Goal: Task Accomplishment & Management: Manage account settings

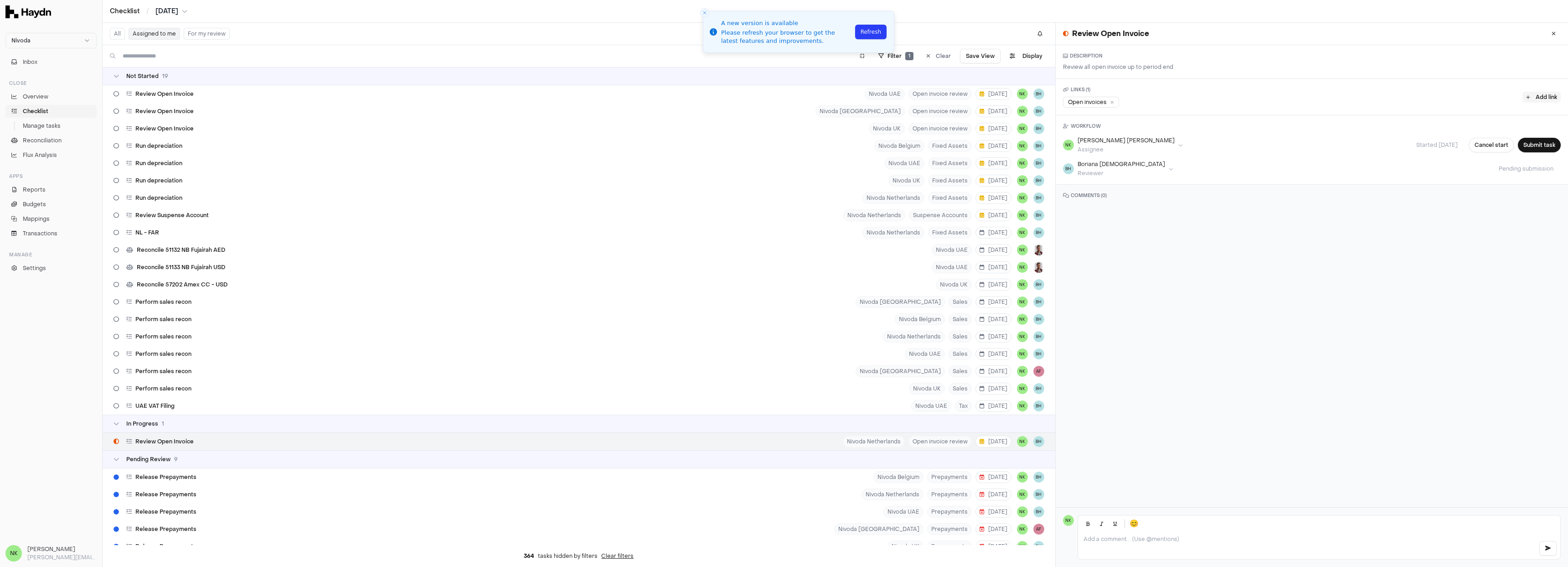
click at [1539, 94] on button "Add link" at bounding box center [1542, 97] width 38 height 11
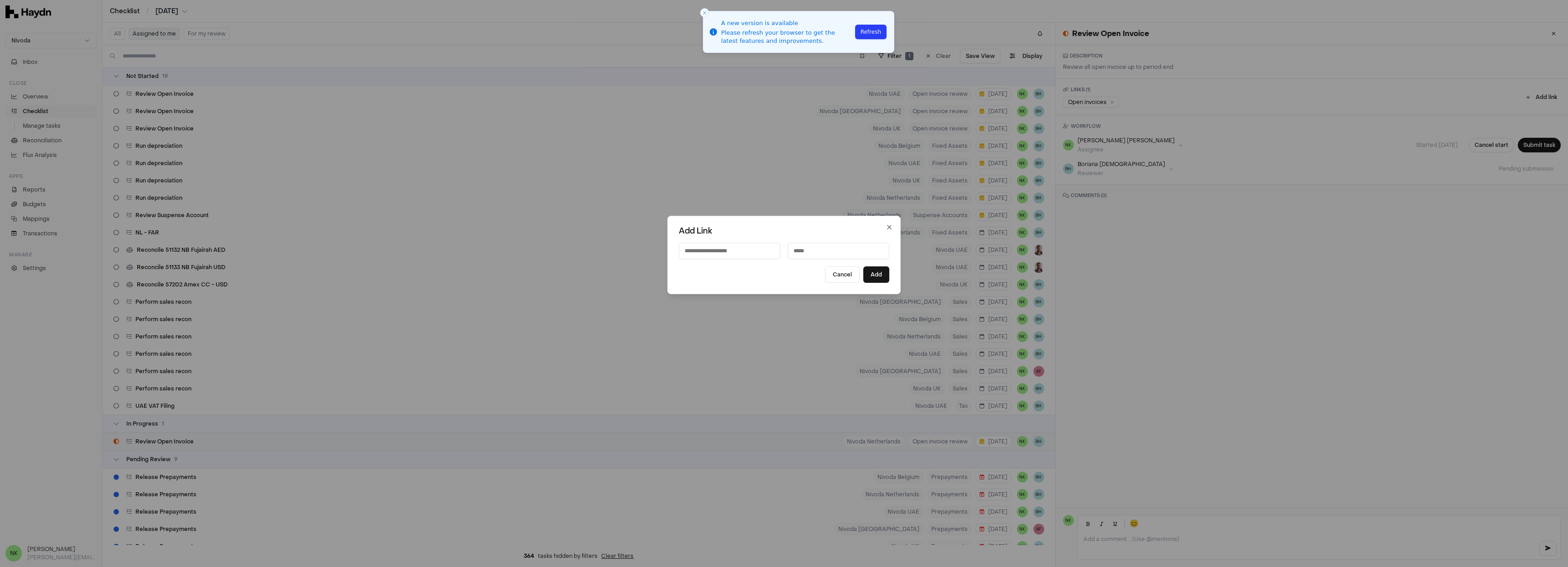
click at [729, 253] on input at bounding box center [729, 251] width 102 height 16
type input "**********"
click at [813, 245] on input at bounding box center [838, 251] width 102 height 16
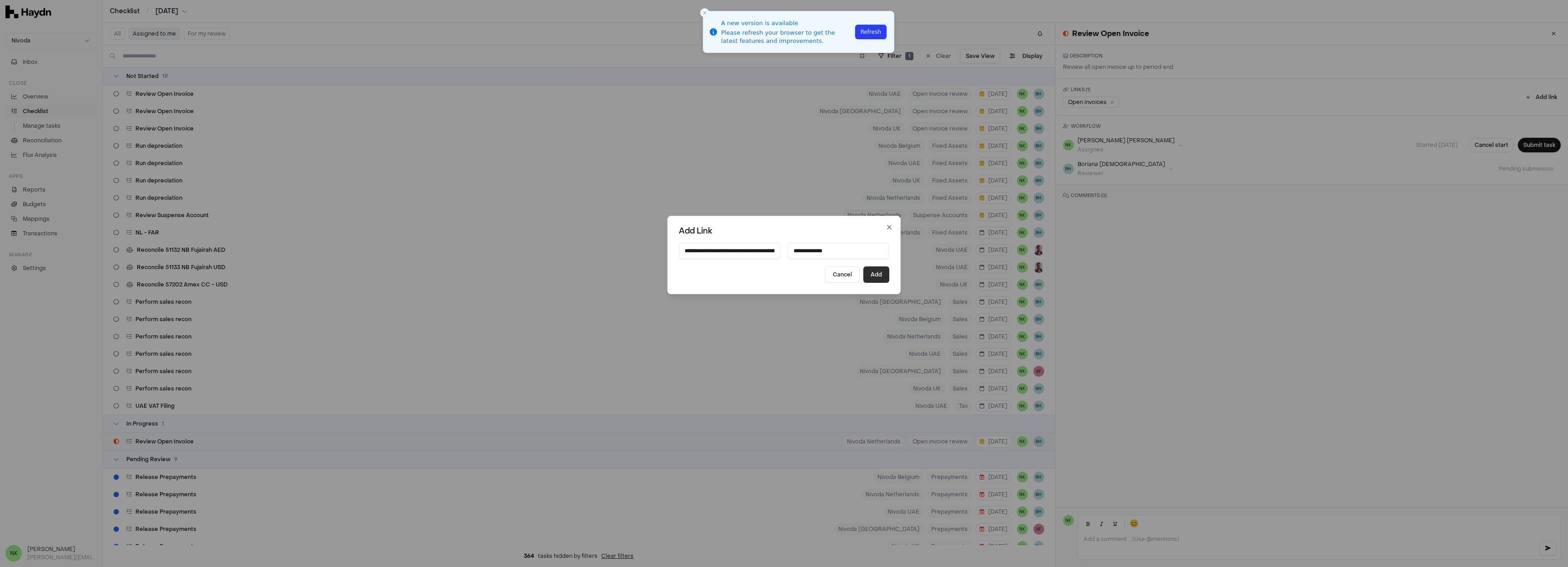
type input "**********"
click at [876, 276] on button "Add" at bounding box center [876, 275] width 26 height 16
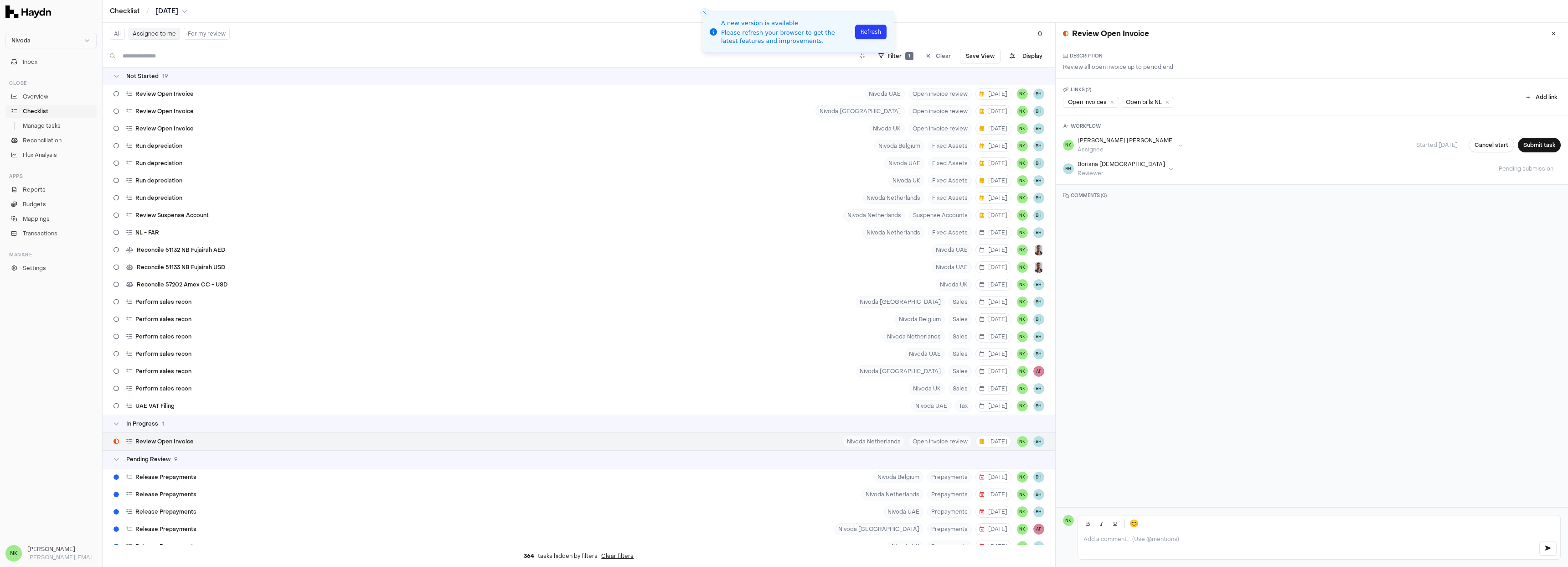
click at [368, 444] on div "Review Open Invoice [GEOGRAPHIC_DATA] Netherlands Open invoice review [DATE] NK…" at bounding box center [579, 442] width 953 height 18
click at [1114, 101] on div "Open invoices" at bounding box center [1091, 102] width 56 height 11
click at [327, 475] on div "Release Prepayments Nivoda Belgium Prepayments [DATE] NK BH" at bounding box center [579, 478] width 953 height 18
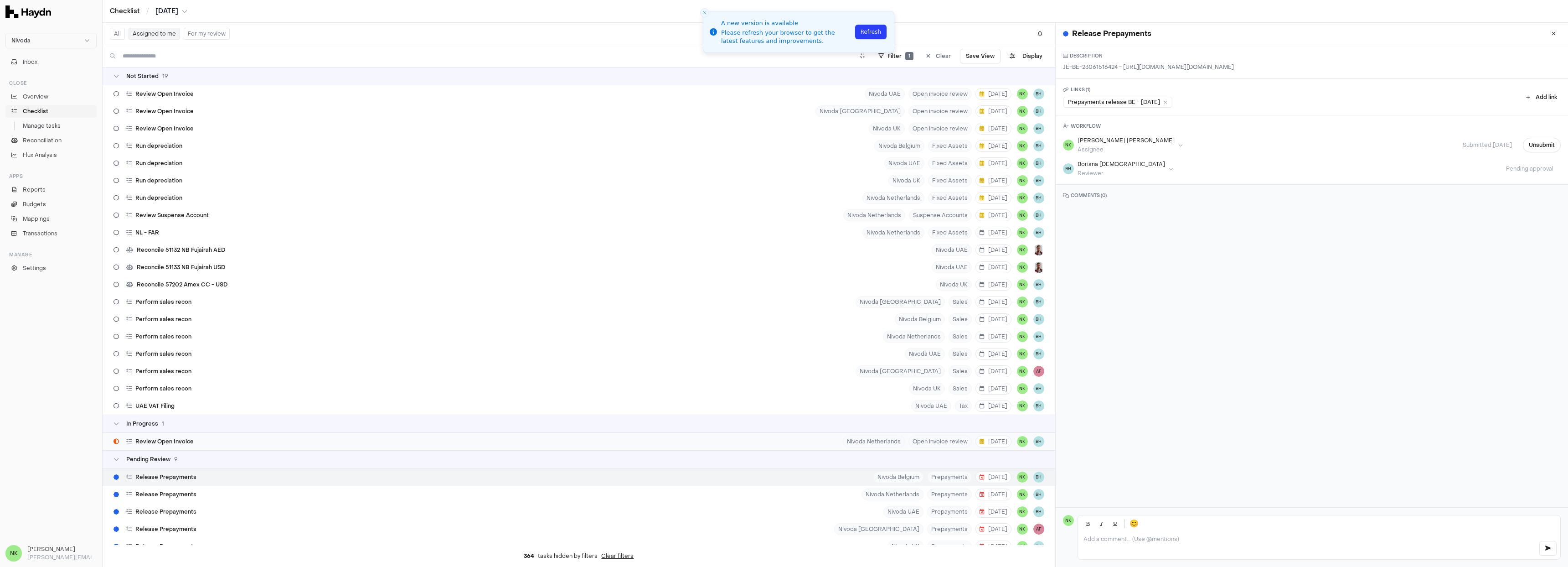
click at [294, 445] on div "Review Open Invoice [GEOGRAPHIC_DATA] Netherlands Open invoice review [DATE] NK…" at bounding box center [579, 442] width 953 height 18
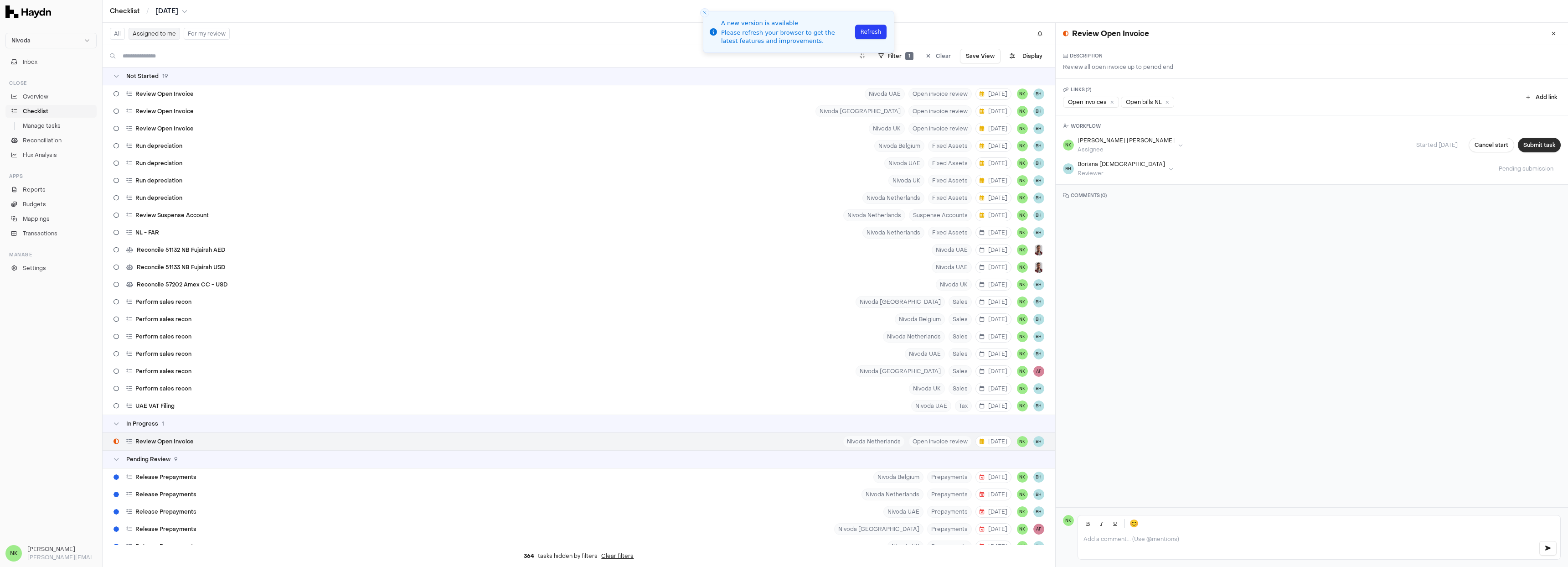
click at [1533, 145] on button "Submit task" at bounding box center [1539, 145] width 43 height 15
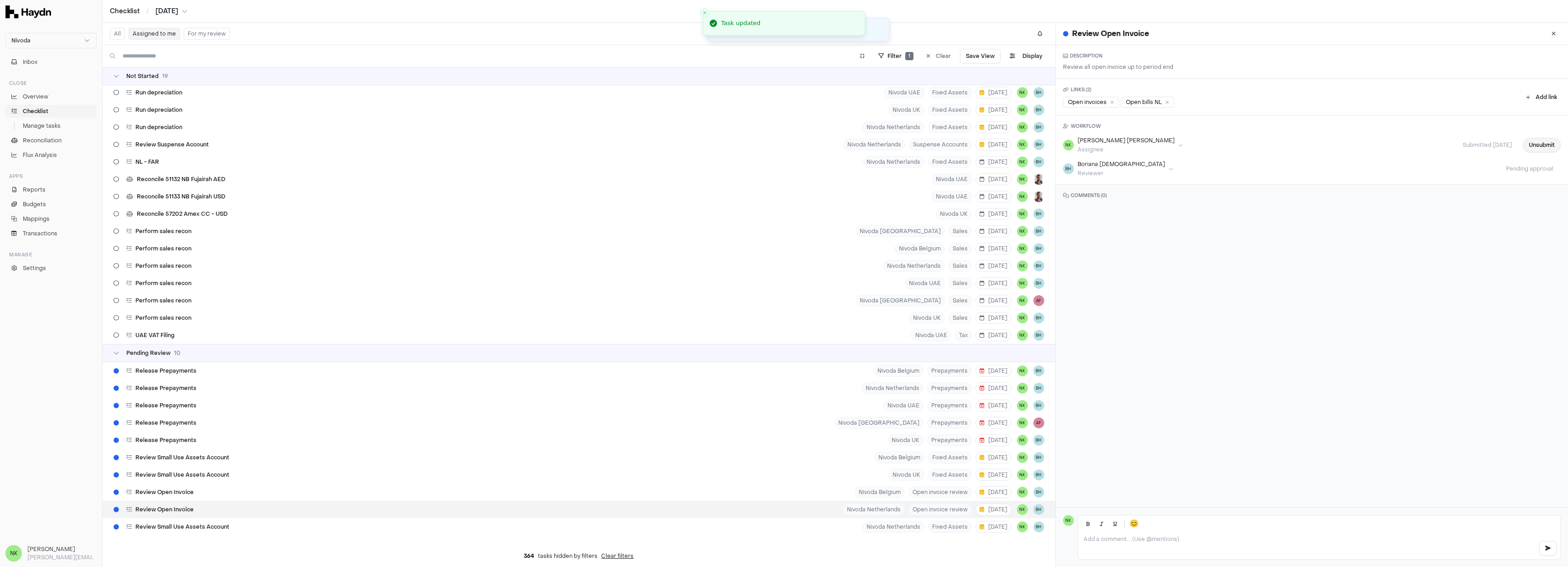
scroll to position [79, 0]
click at [1113, 102] on div "Open invoices" at bounding box center [1091, 102] width 56 height 11
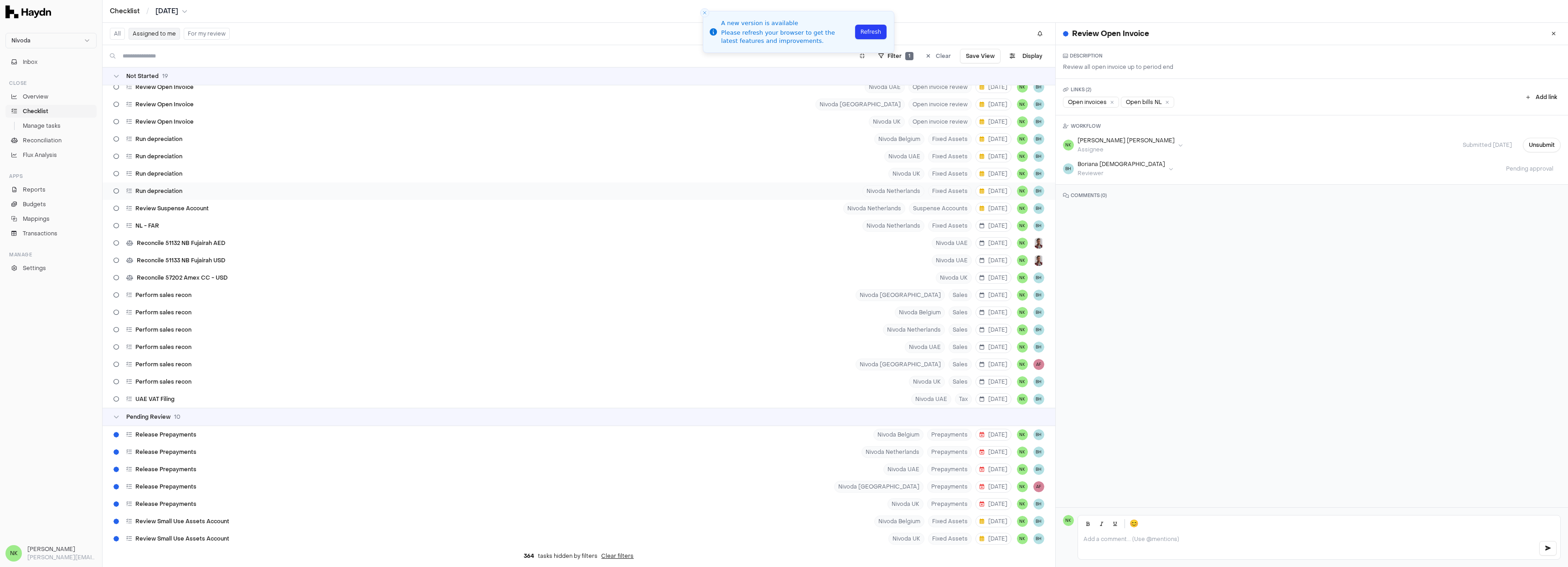
scroll to position [0, 0]
click at [785, 196] on div "Run depreciation Nivoda Netherlands Fixed Assets [DATE] NK BH" at bounding box center [579, 198] width 953 height 18
click at [793, 182] on div "Run depreciation Nivoda UK Fixed Assets [DATE] NK BH" at bounding box center [579, 181] width 953 height 18
click at [794, 163] on div "Run depreciation Nivoda UAE Fixed Assets [DATE] NK BH" at bounding box center [579, 163] width 953 height 18
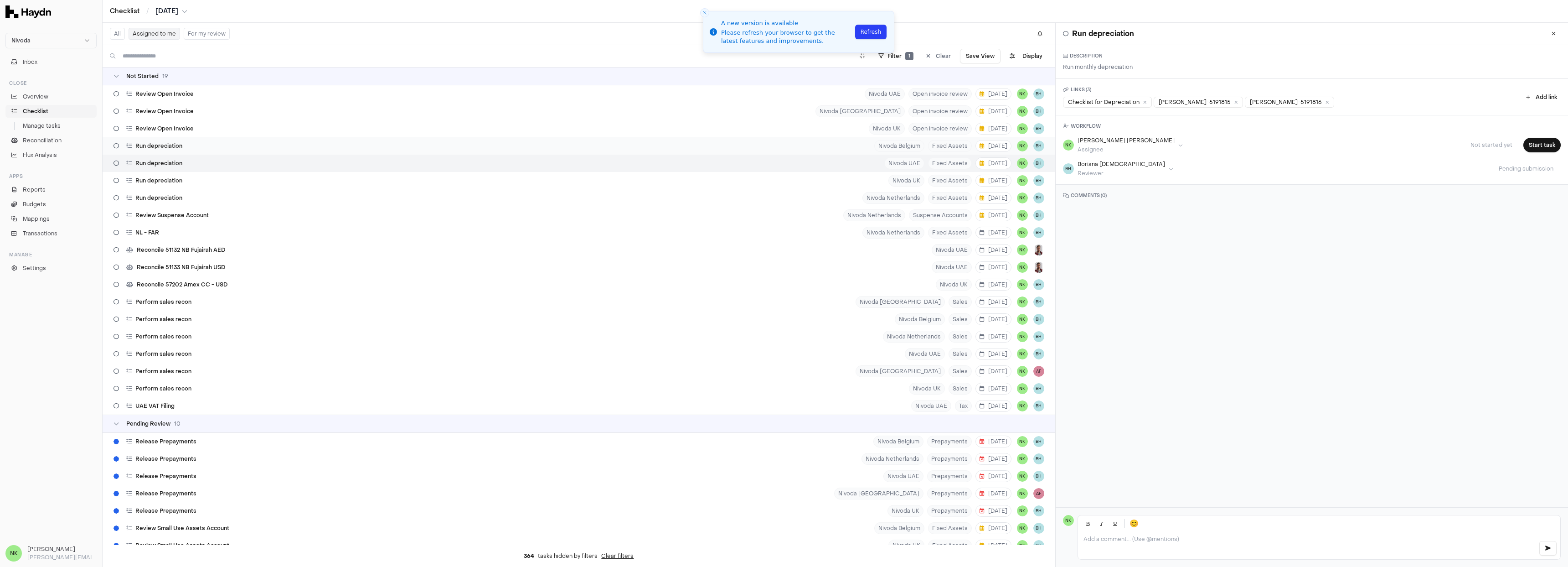
click at [794, 153] on div "Run depreciation Nivoda Belgium Fixed Assets [DATE] NK BH" at bounding box center [579, 146] width 953 height 18
click at [794, 138] on div "Run depreciation Nivoda Belgium Fixed Assets [DATE] NK BH" at bounding box center [579, 146] width 953 height 18
click at [790, 116] on div "Review Open Invoice [GEOGRAPHIC_DATA] Open invoice review [DATE] NK BH" at bounding box center [579, 111] width 953 height 18
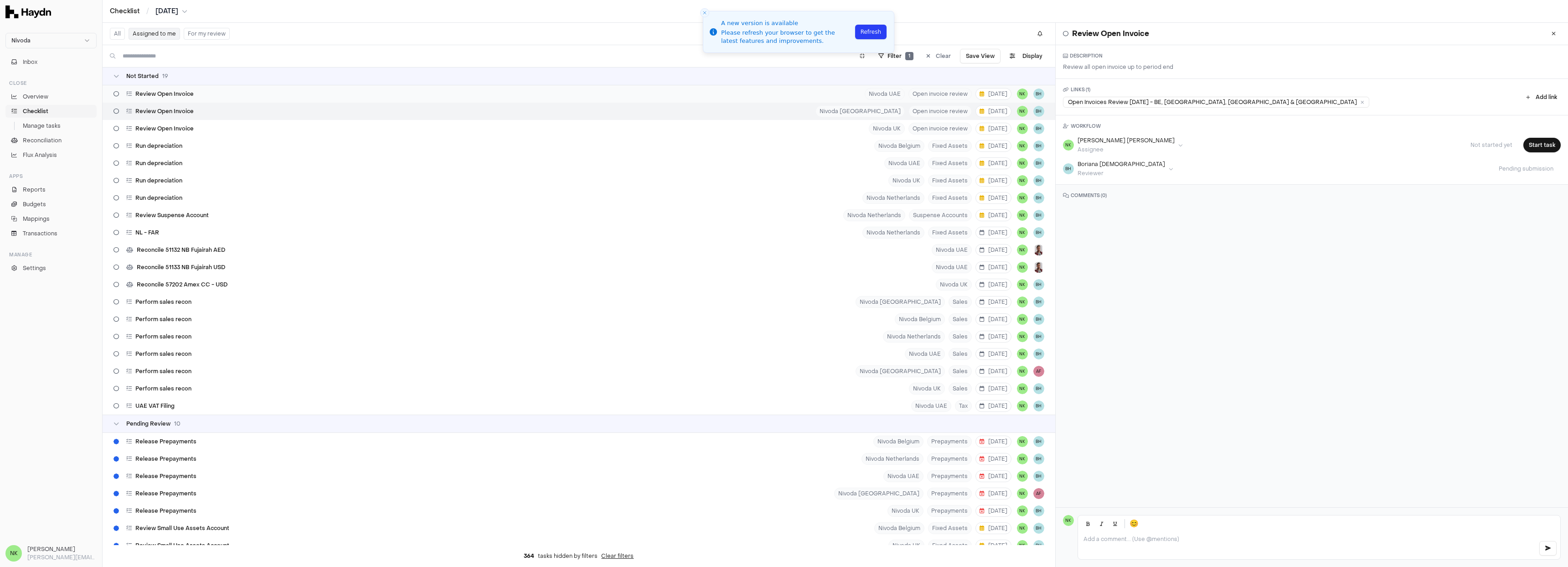
click at [786, 94] on div "Review Open Invoice Nivoda UAE Open invoice review [DATE] NK BH" at bounding box center [579, 94] width 953 height 18
click at [1125, 402] on html "Nivoda Inbox Close Overview Checklist Manage tasks Reconciliation Flux Analysis…" at bounding box center [784, 284] width 1568 height 567
click at [114, 35] on button "All" at bounding box center [117, 34] width 15 height 12
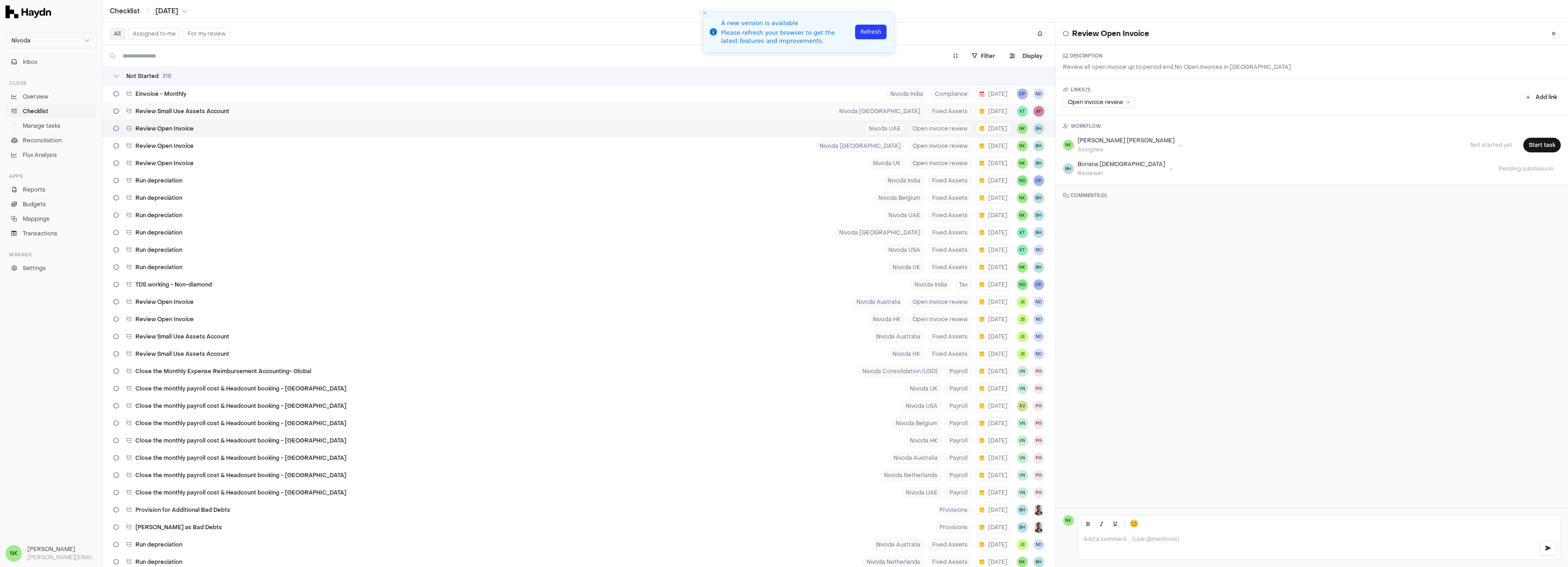
click at [831, 108] on div "Review Small Use Assets Account Nivoda [GEOGRAPHIC_DATA] Fixed Assets [DATE] KT…" at bounding box center [579, 111] width 953 height 18
click at [272, 127] on div "Review Open Invoice Nivoda UAE Open invoice review [DATE] NK BH" at bounding box center [579, 129] width 953 height 18
click at [264, 114] on div "Review Small Use Assets Account Nivoda [GEOGRAPHIC_DATA] Fixed Assets [DATE] KT…" at bounding box center [579, 111] width 953 height 18
drag, startPoint x: 264, startPoint y: 128, endPoint x: 264, endPoint y: 133, distance: 5.0
click at [264, 128] on div "Review Open Invoice Nivoda UAE Open invoice review [DATE] NK BH" at bounding box center [579, 129] width 953 height 18
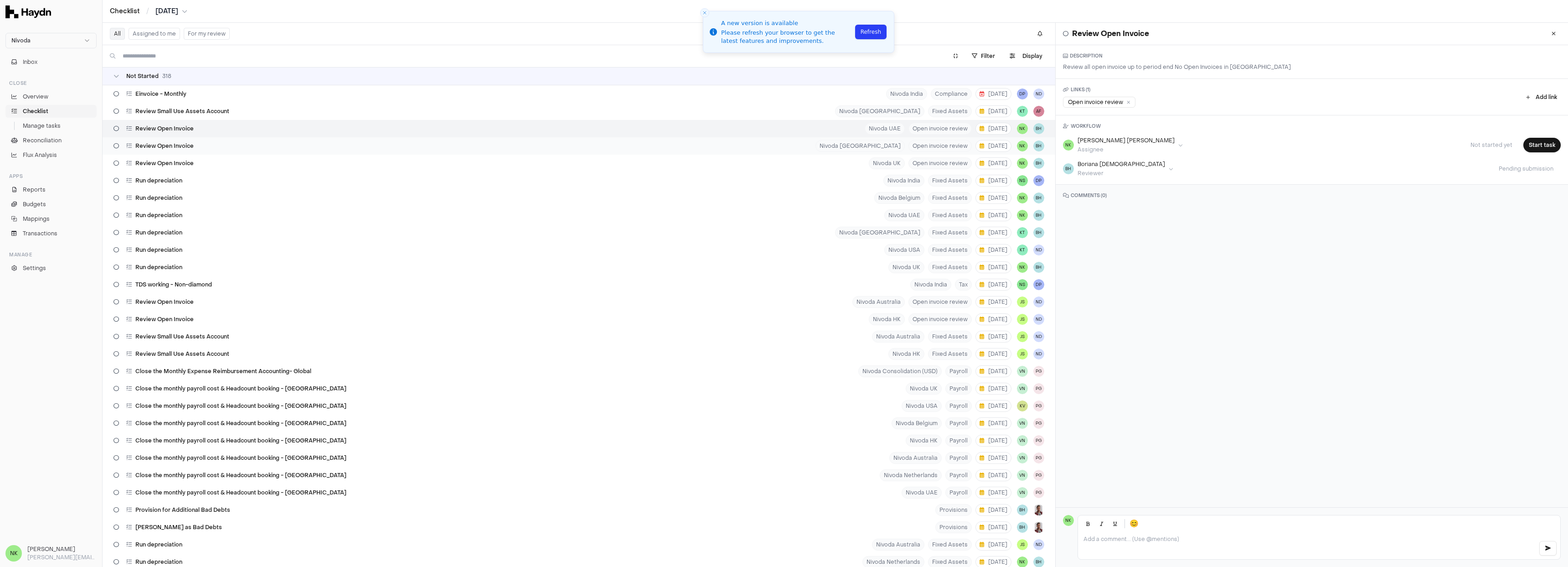
click at [266, 148] on div "Review Open Invoice [GEOGRAPHIC_DATA] Open invoice review [DATE] NK BH" at bounding box center [579, 146] width 953 height 18
drag, startPoint x: 282, startPoint y: 185, endPoint x: 306, endPoint y: 189, distance: 24.3
click at [282, 185] on div "Run depreciation Nivoda India Fixed Assets [DATE] NS DP" at bounding box center [579, 181] width 953 height 18
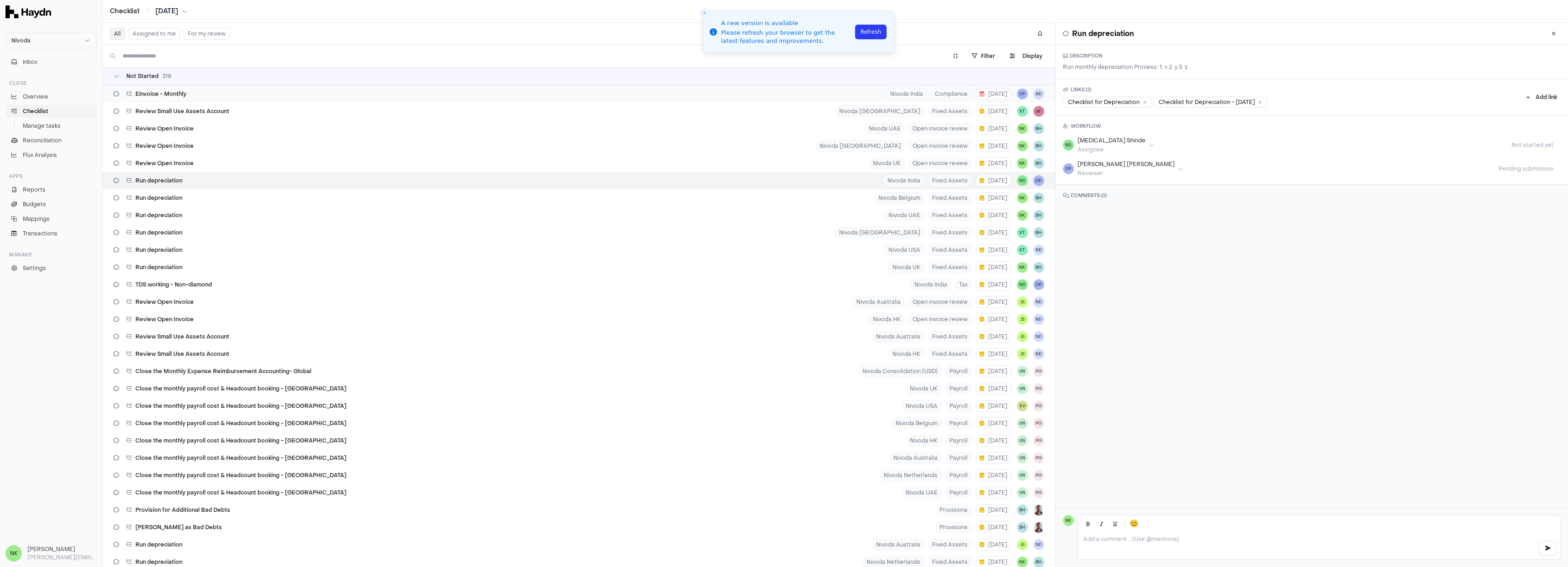
click at [229, 95] on div "Einvoice - Monthly Nivoda India Compliance [DATE] DP ND" at bounding box center [579, 94] width 953 height 18
click at [258, 111] on div "Review Small Use Assets Account Nivoda [GEOGRAPHIC_DATA] Fixed Assets [DATE] KT…" at bounding box center [579, 111] width 953 height 18
click at [418, 154] on div "Review Open Invoice [GEOGRAPHIC_DATA] Open invoice review [DATE] NK BH" at bounding box center [579, 146] width 953 height 18
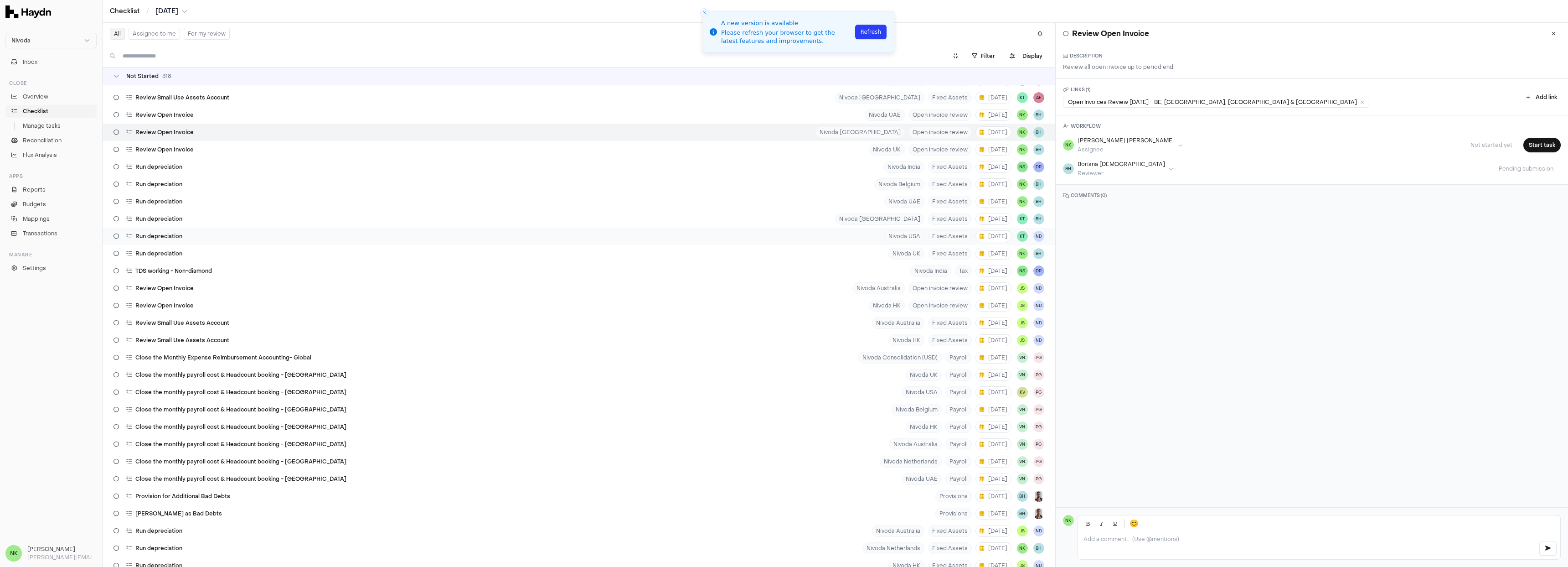
click at [467, 229] on div "Run depreciation Nivoda USA Fixed Assets [DATE] KT ND" at bounding box center [579, 237] width 953 height 18
click at [438, 215] on div "Run depreciation Nivoda South Africa Fixed Assets [DATE] KT BH" at bounding box center [579, 219] width 953 height 18
click at [428, 185] on div "Run depreciation Nivoda Belgium Fixed Assets [DATE] NK BH" at bounding box center [579, 185] width 953 height 18
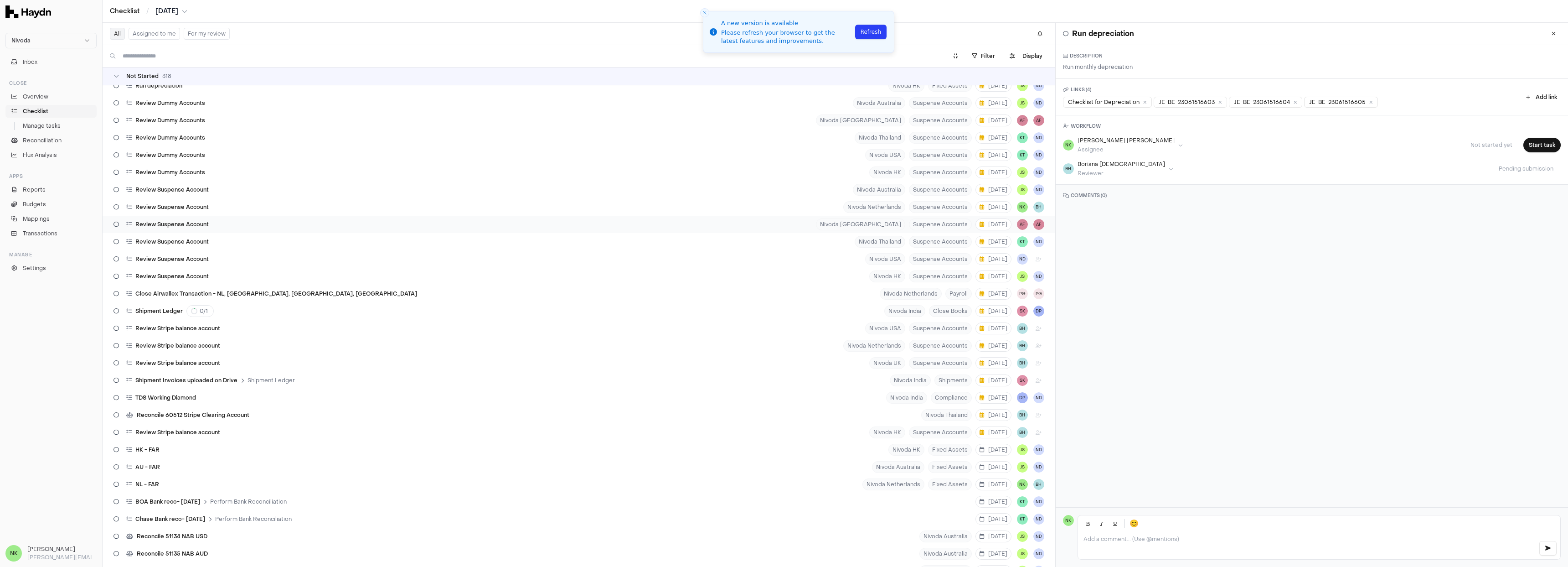
scroll to position [308, 0]
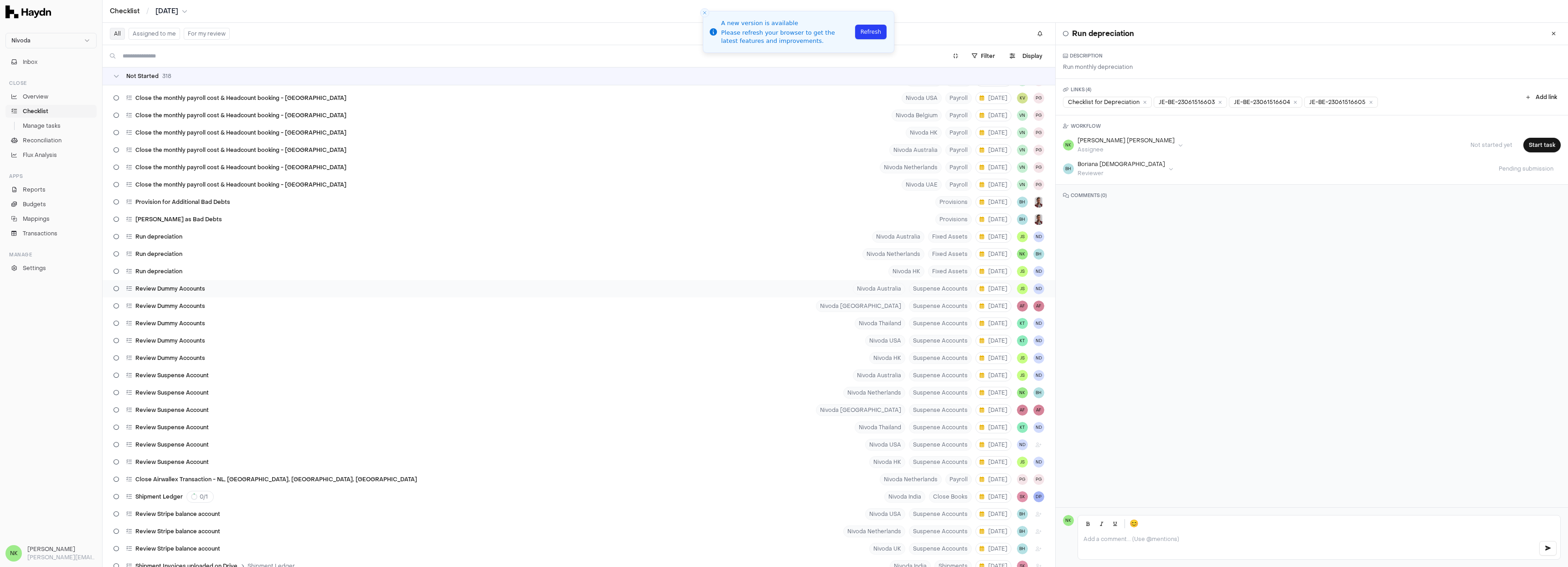
click at [278, 284] on div "Review Dummy Accounts Nivoda Australia Suspense Accounts [DATE] JS ND" at bounding box center [579, 289] width 953 height 18
click at [259, 260] on div "Run depreciation Nivoda Netherlands Fixed Assets [DATE] NK BH" at bounding box center [579, 254] width 953 height 18
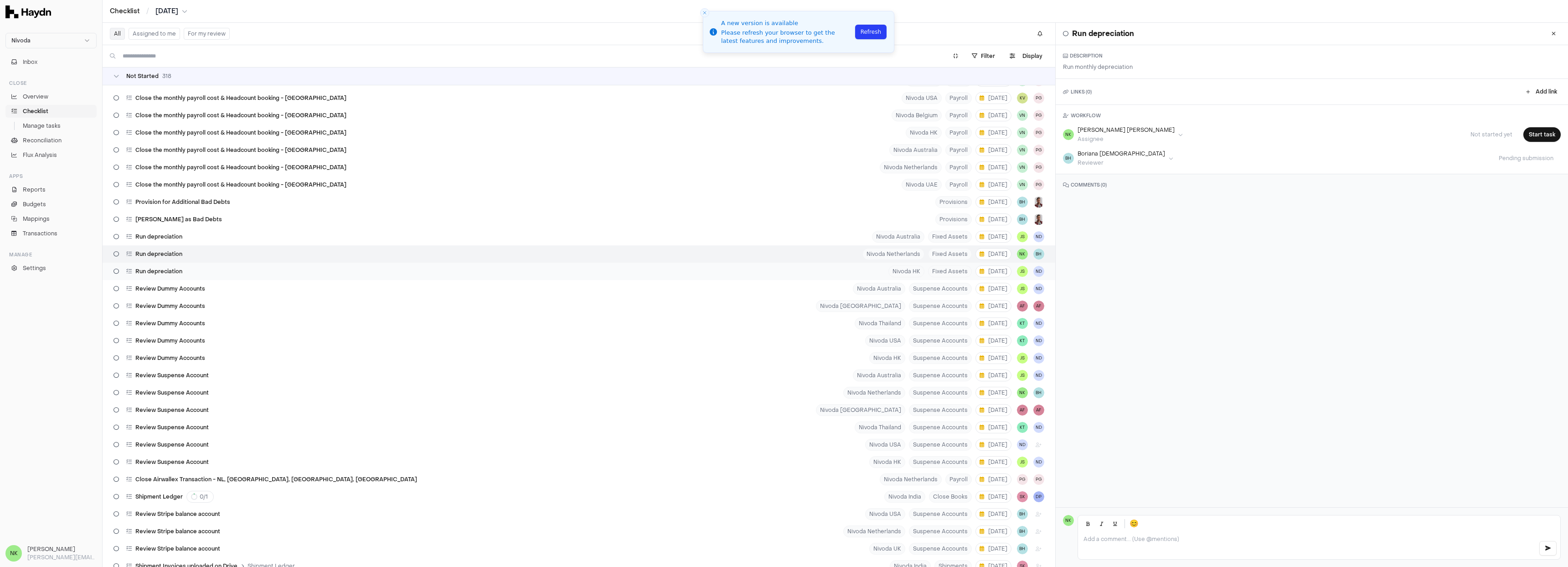
click at [263, 270] on div "Run depreciation Nivoda HK Fixed Assets [DATE] JS ND" at bounding box center [579, 272] width 953 height 18
click at [274, 251] on div "Run depreciation Nivoda Netherlands Fixed Assets [DATE] NK BH" at bounding box center [579, 254] width 953 height 18
click at [275, 245] on div "Run depreciation Nivoda Netherlands Fixed Assets [DATE] NK BH" at bounding box center [579, 254] width 953 height 18
click at [282, 240] on div "Run depreciation Nivoda Australia Fixed Assets [DATE] JS ND" at bounding box center [579, 237] width 953 height 18
